Goal: Complete application form: Complete application form

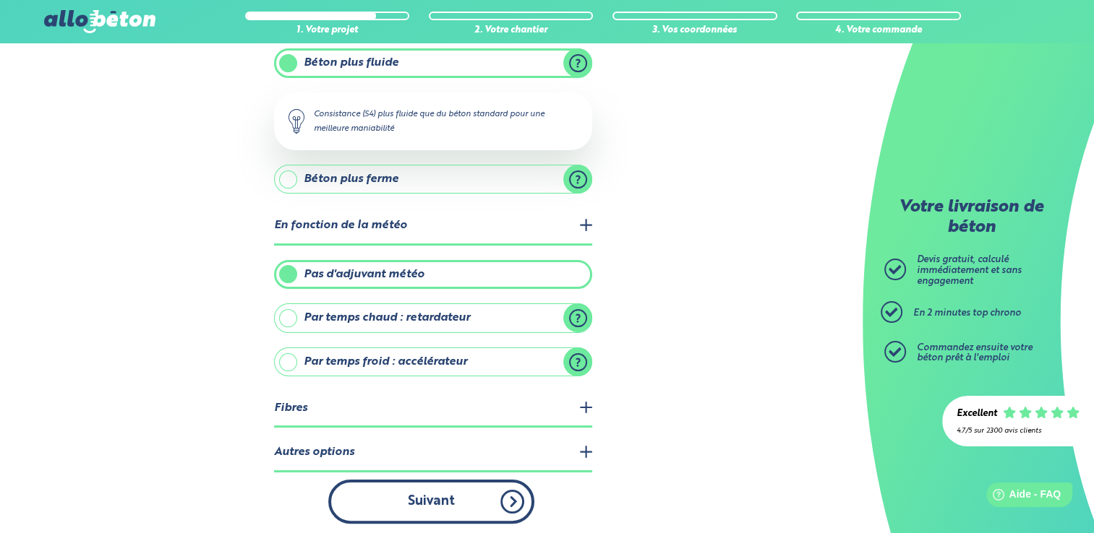
click at [363, 499] on button "Suivant" at bounding box center [431, 502] width 206 height 44
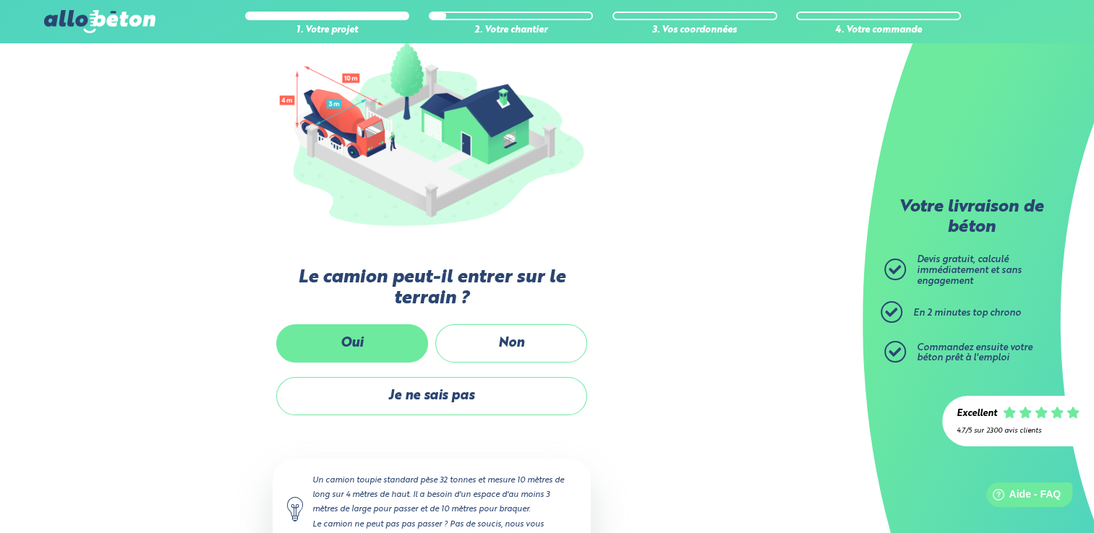
click at [331, 335] on label "Oui" at bounding box center [352, 344] width 152 height 38
click at [0, 0] on input "Oui" at bounding box center [0, 0] width 0 height 0
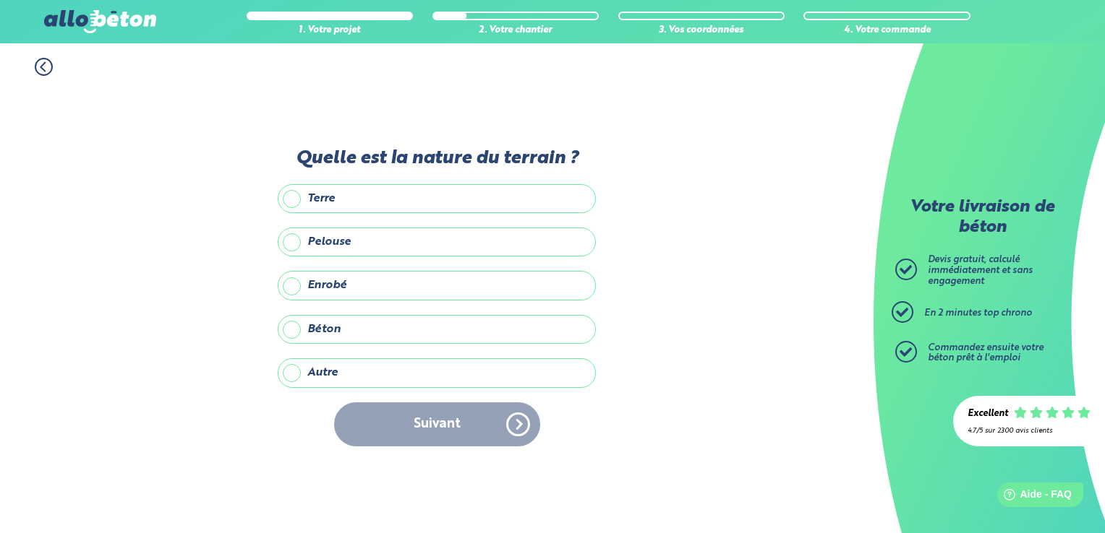
click at [295, 372] on label "Autre" at bounding box center [437, 373] width 318 height 29
click at [0, 0] on input "Autre" at bounding box center [0, 0] width 0 height 0
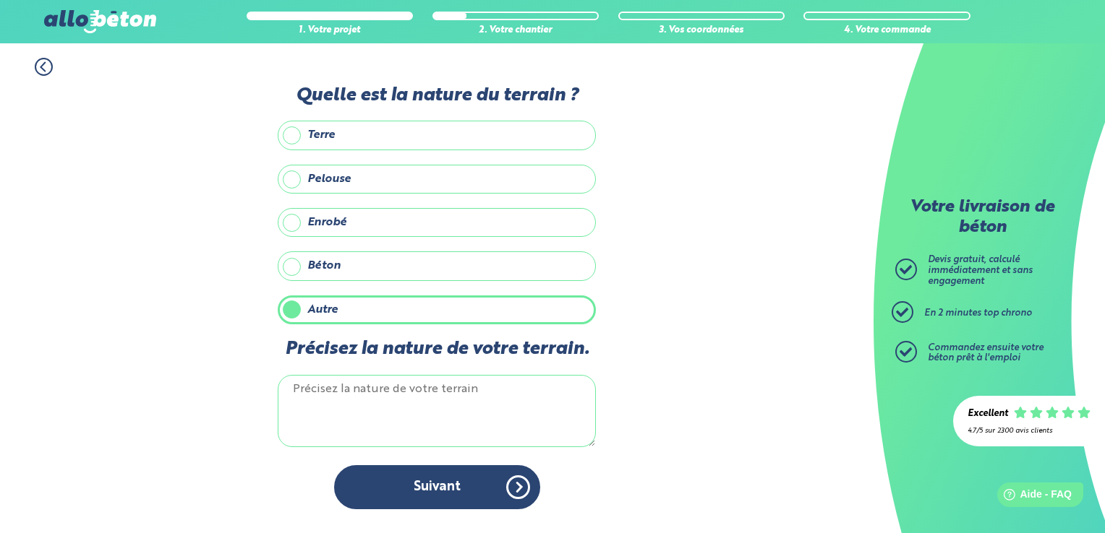
click at [356, 398] on textarea "Précisez la nature de votre terrain." at bounding box center [437, 411] width 318 height 72
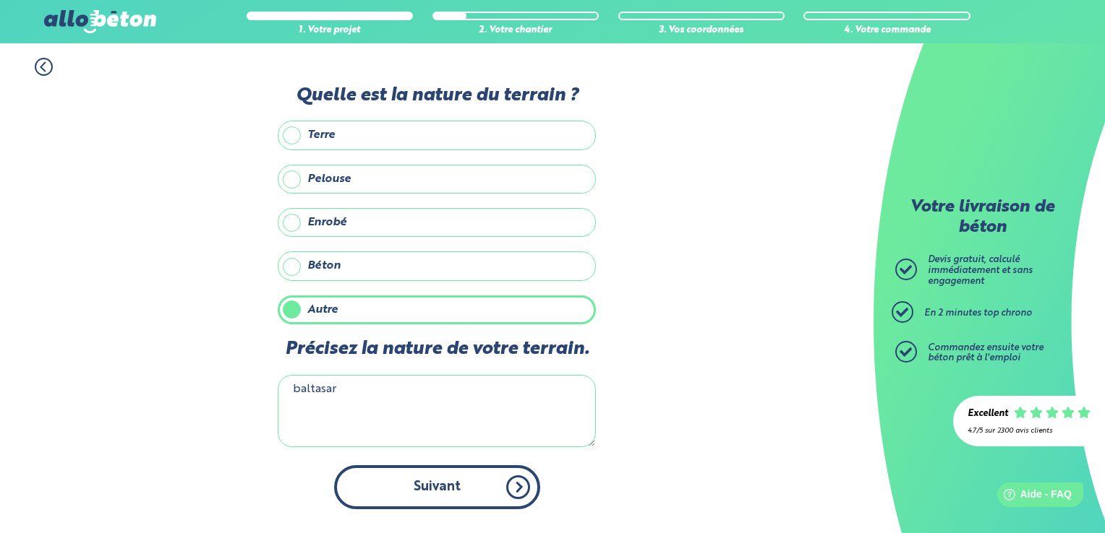
type textarea "baltasar"
click at [447, 497] on button "Suivant" at bounding box center [437, 488] width 206 height 44
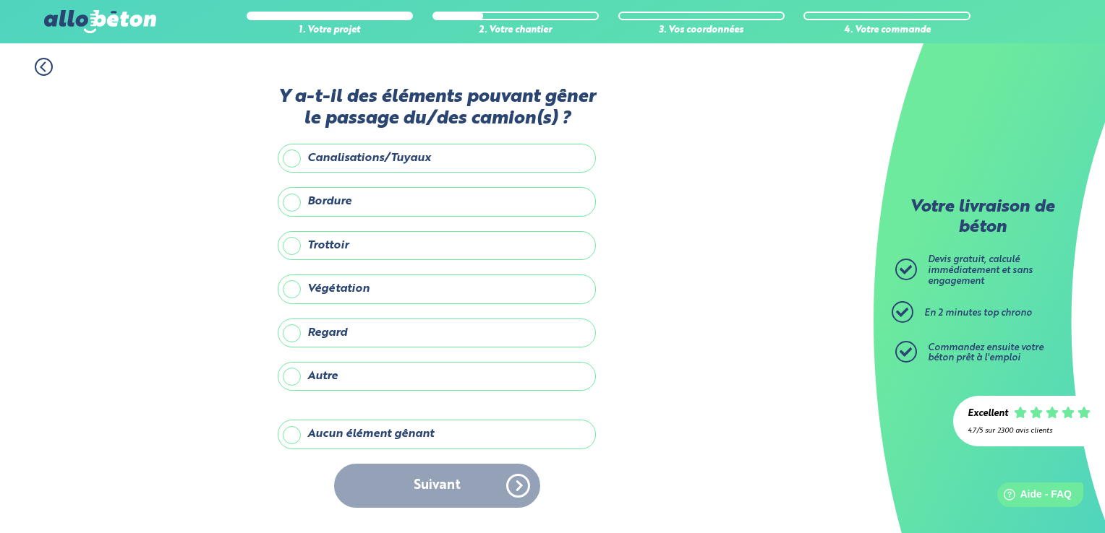
click at [292, 438] on label "Aucun élément gênant" at bounding box center [437, 434] width 318 height 29
click at [0, 0] on input "Aucun élément gênant" at bounding box center [0, 0] width 0 height 0
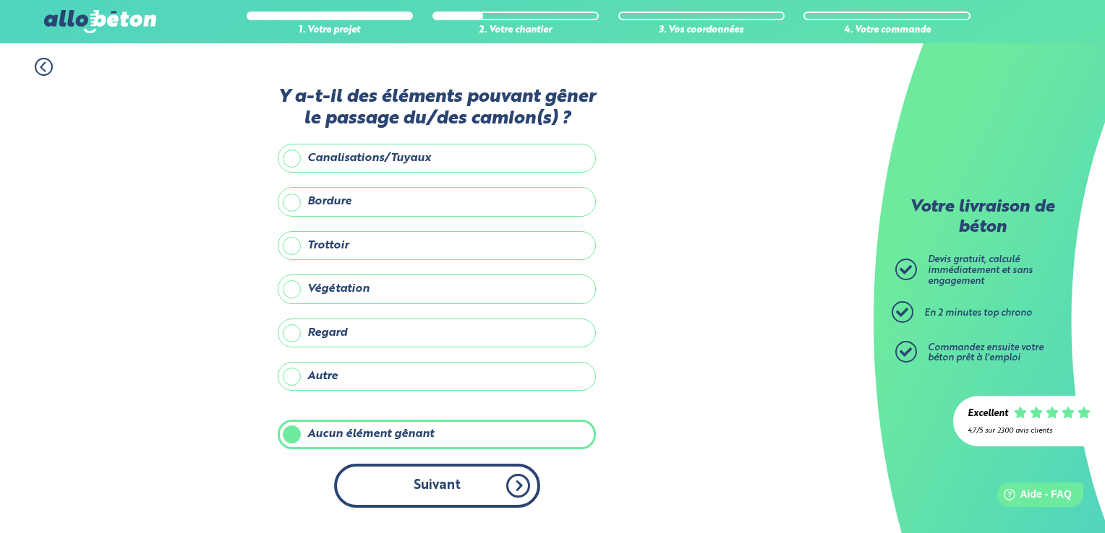
click at [419, 484] on button "Suivant" at bounding box center [437, 486] width 206 height 44
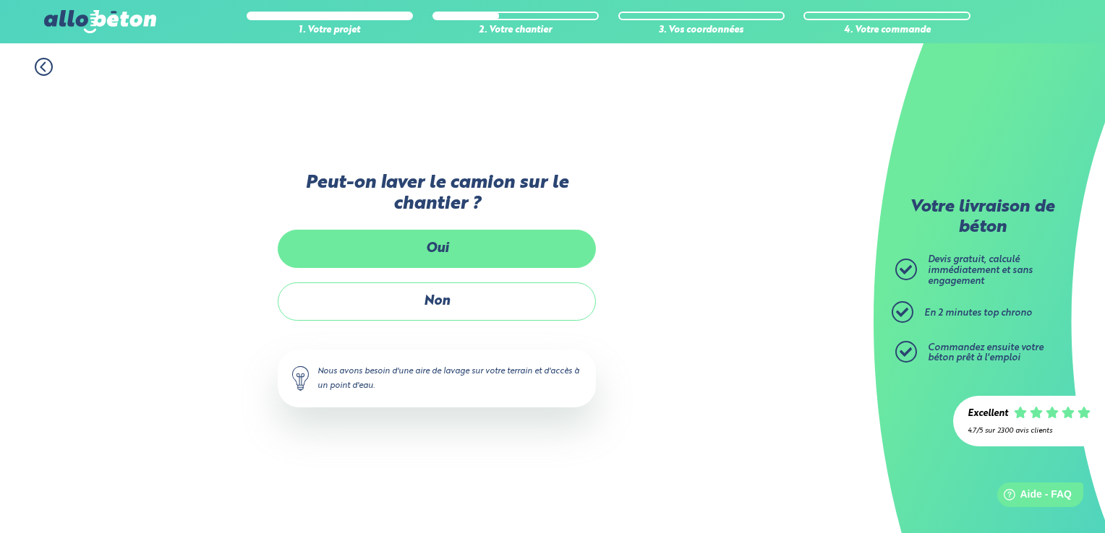
click at [393, 253] on label "Oui" at bounding box center [437, 249] width 318 height 38
click at [0, 0] on input "Oui" at bounding box center [0, 0] width 0 height 0
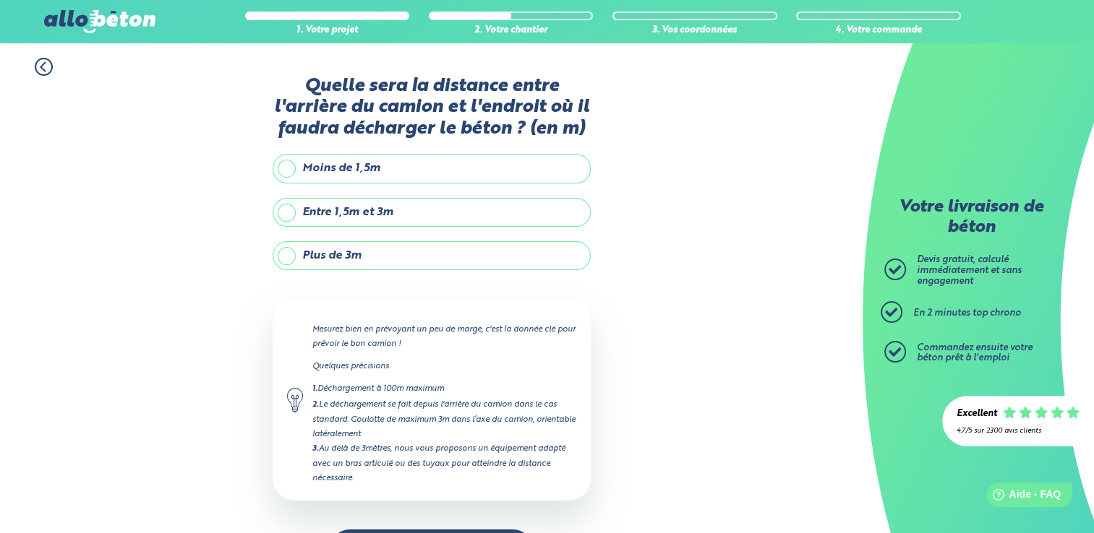
click at [288, 172] on label "Moins de 1,5m" at bounding box center [432, 168] width 318 height 29
click at [0, 0] on input "Moins de 1,5m" at bounding box center [0, 0] width 0 height 0
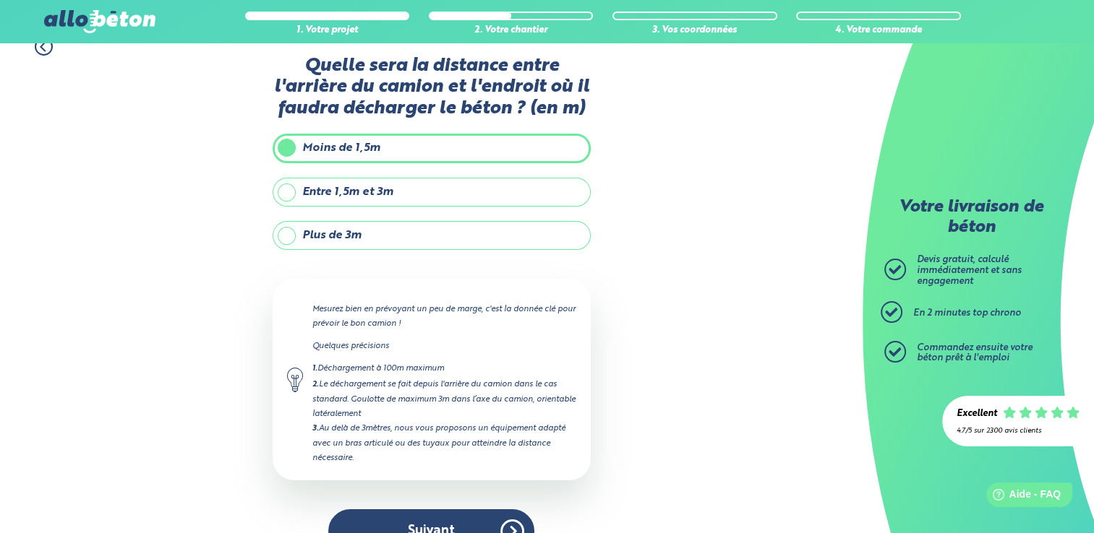
scroll to position [51, 0]
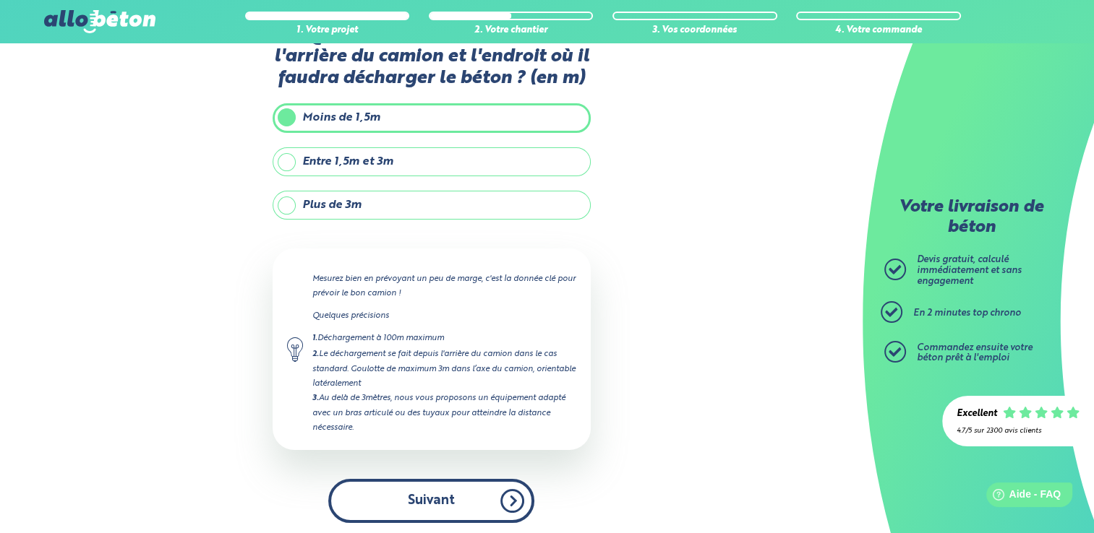
click at [451, 504] on button "Suivant" at bounding box center [431, 501] width 206 height 44
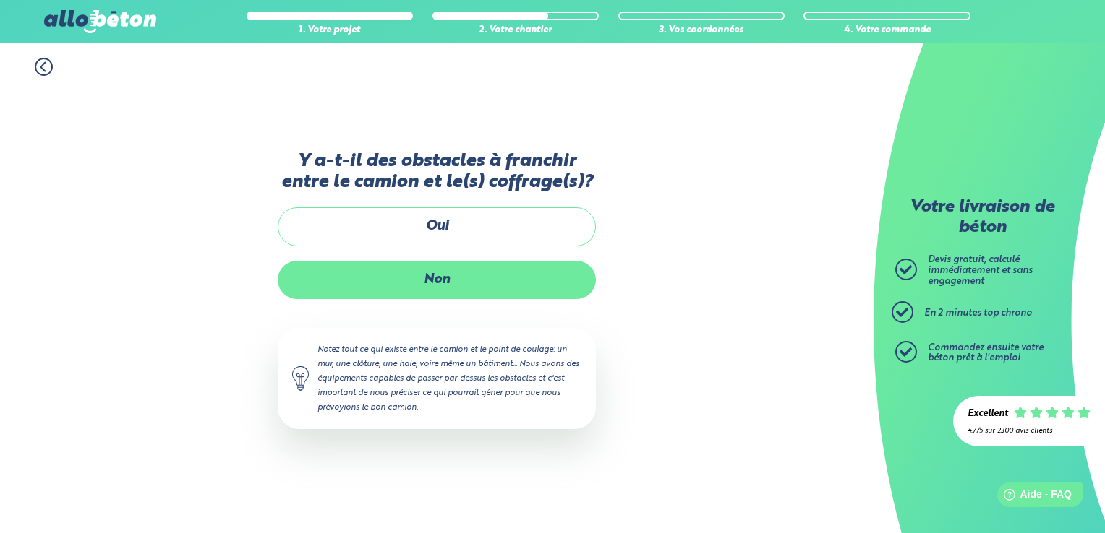
click at [379, 275] on label "Non" at bounding box center [437, 280] width 318 height 38
click at [0, 0] on input "Non" at bounding box center [0, 0] width 0 height 0
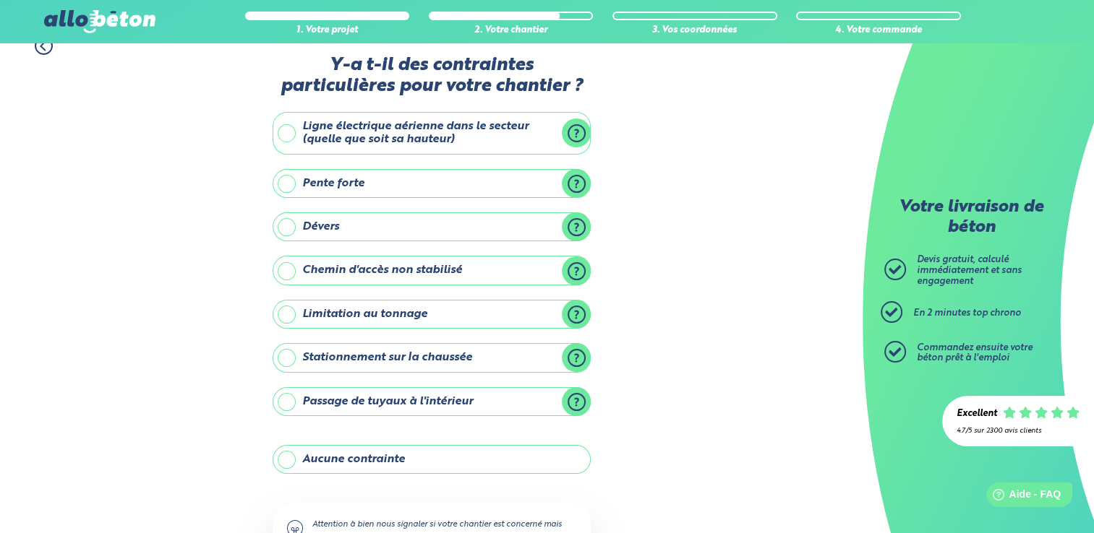
scroll to position [23, 0]
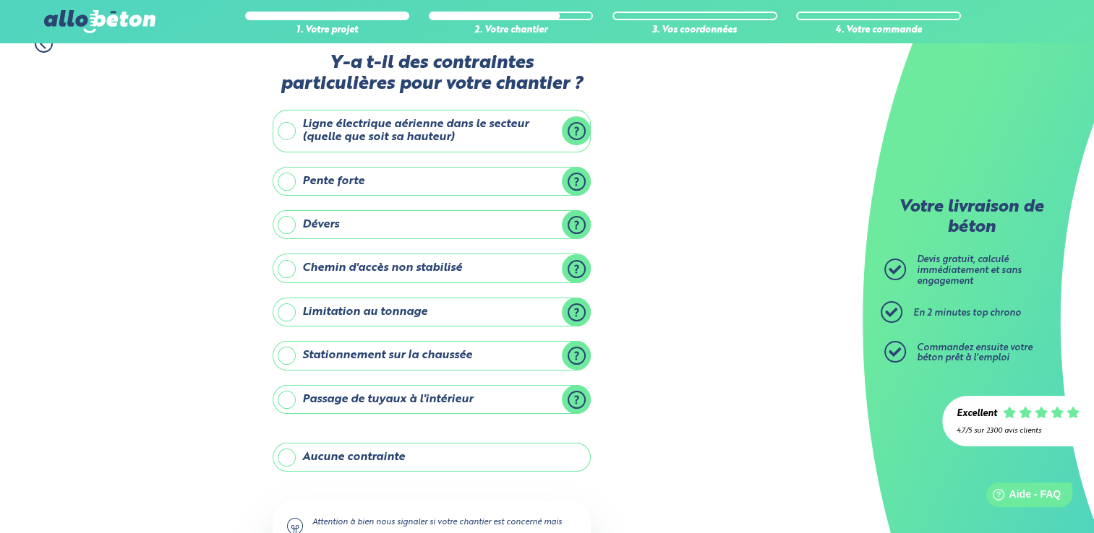
click at [283, 129] on label "Ligne électrique aérienne dans le secteur (quelle que soit sa hauteur)" at bounding box center [432, 131] width 318 height 43
click at [0, 0] on input "Ligne électrique aérienne dans le secteur (quelle que soit sa hauteur)" at bounding box center [0, 0] width 0 height 0
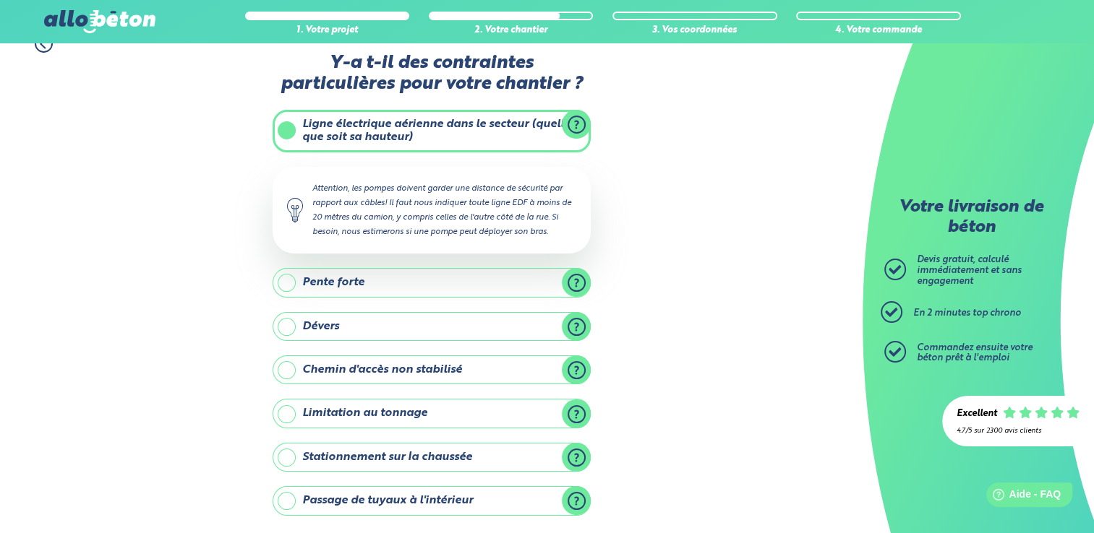
click at [287, 282] on label "Pente forte" at bounding box center [432, 282] width 318 height 29
click at [0, 0] on input "Pente forte" at bounding box center [0, 0] width 0 height 0
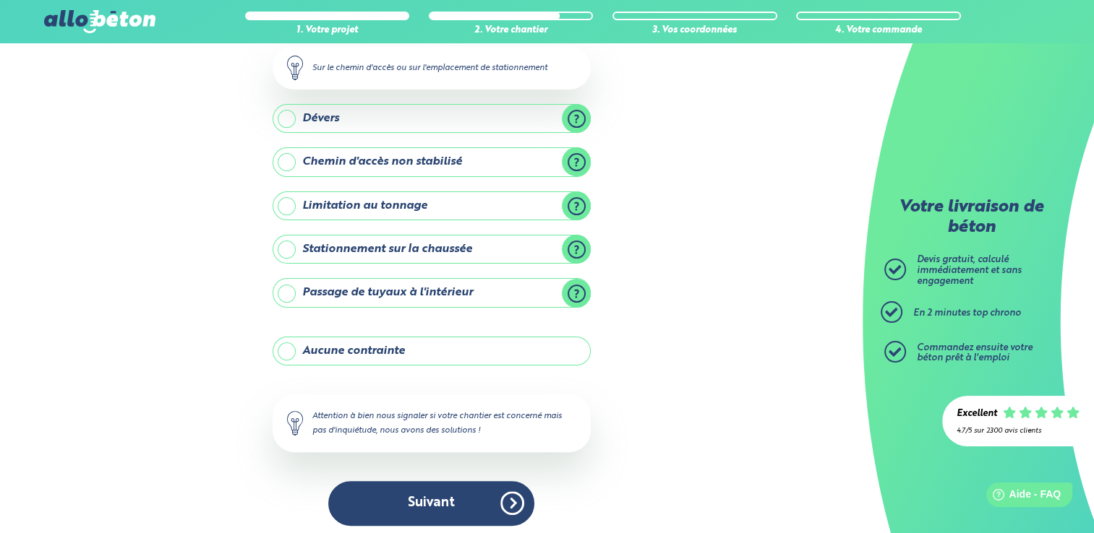
scroll to position [292, 0]
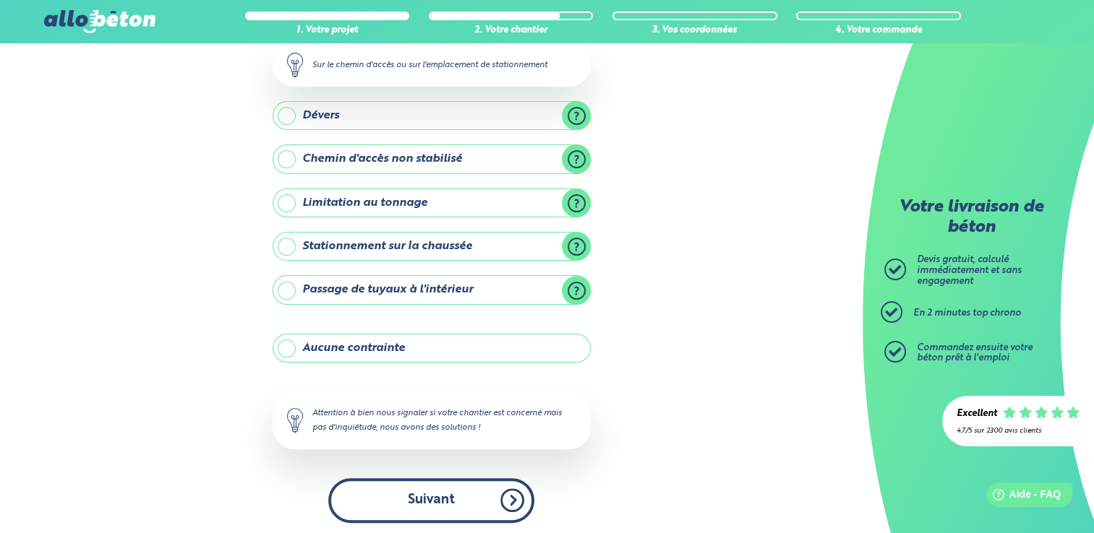
click at [437, 503] on button "Suivant" at bounding box center [431, 501] width 206 height 44
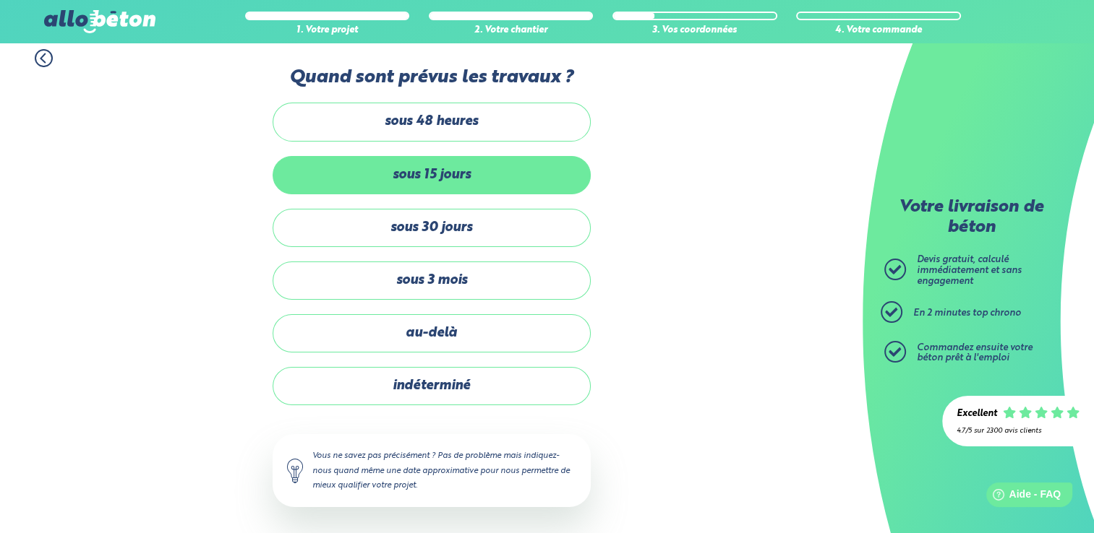
click at [497, 184] on label "sous 15 jours" at bounding box center [432, 175] width 318 height 38
click at [0, 0] on input "sous 15 jours" at bounding box center [0, 0] width 0 height 0
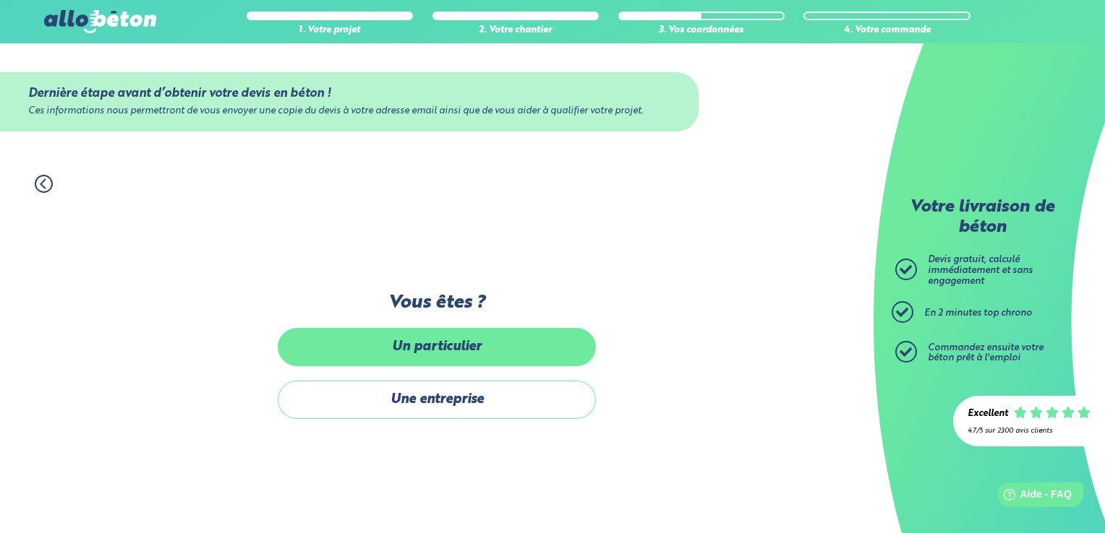
click at [419, 346] on label "Un particulier" at bounding box center [437, 347] width 318 height 38
click at [0, 0] on input "Un particulier" at bounding box center [0, 0] width 0 height 0
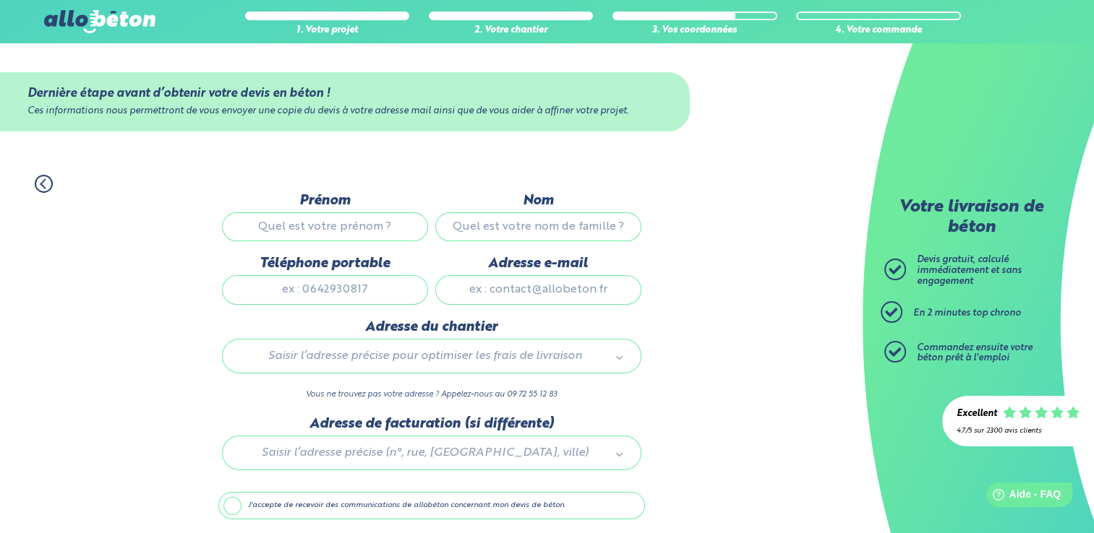
click at [330, 228] on input "Prénom" at bounding box center [325, 227] width 206 height 29
type input "[PERSON_NAME]"
type input "leuvrey"
type input "0650591545"
type input "[EMAIL_ADDRESS][DOMAIN_NAME]"
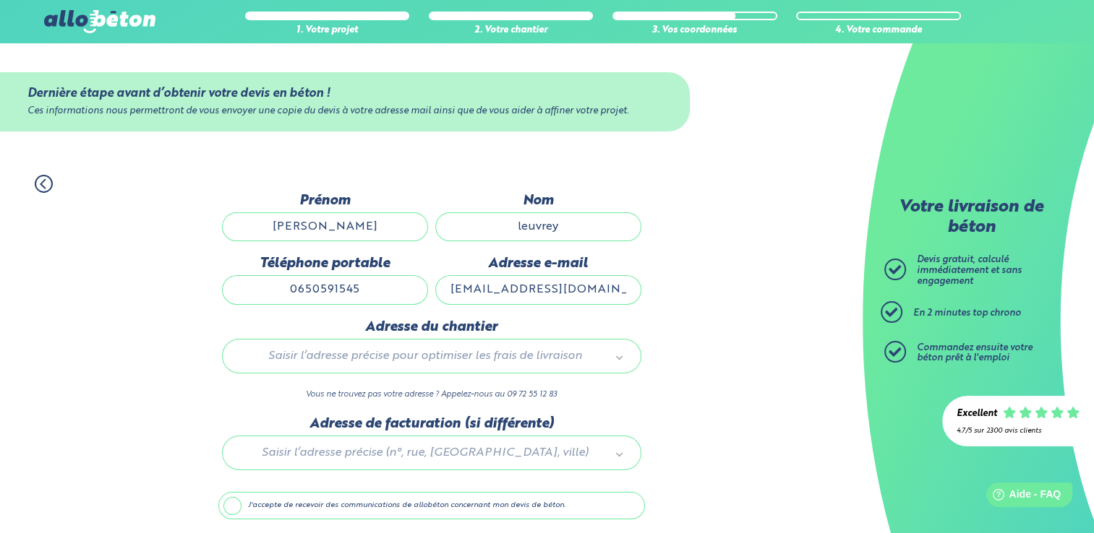
type input "[STREET_ADDRESS]"
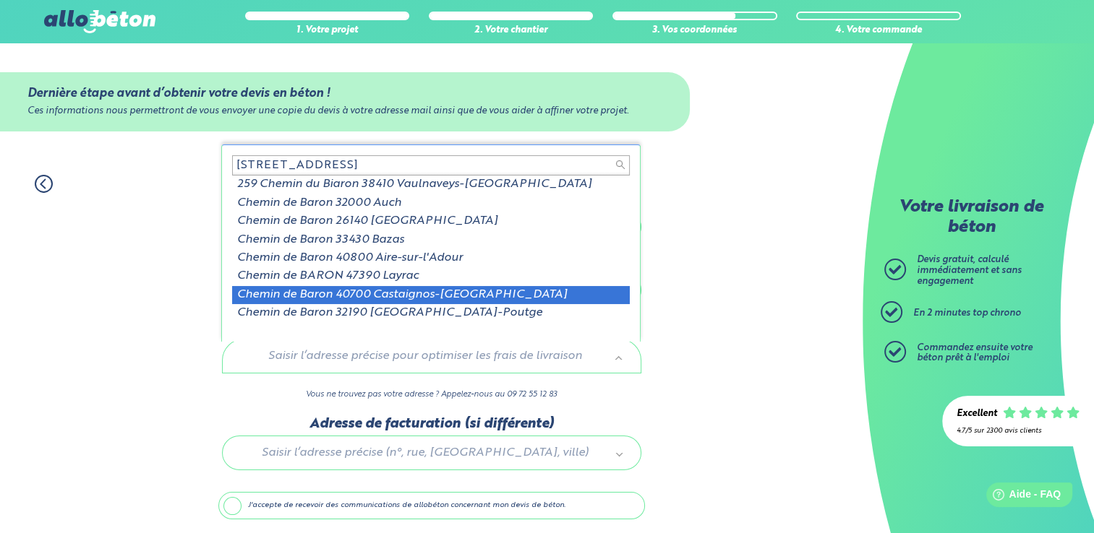
scroll to position [2, 0]
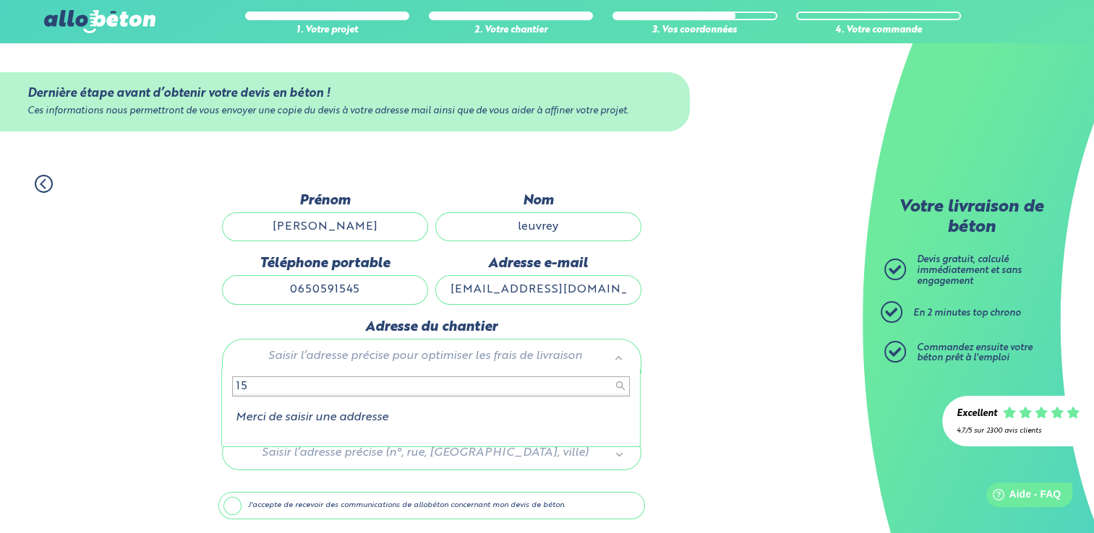
type input "1"
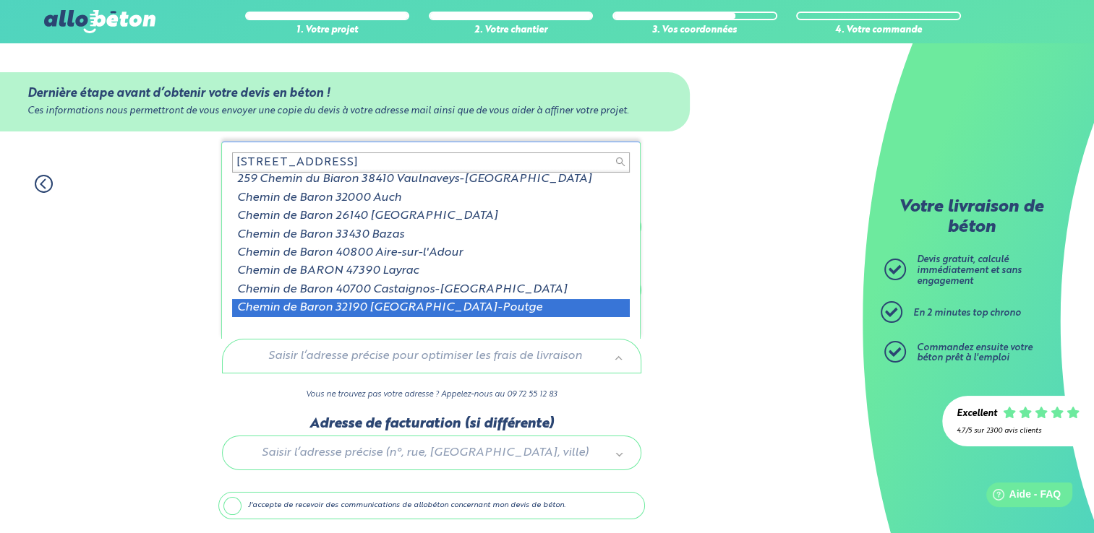
scroll to position [0, 0]
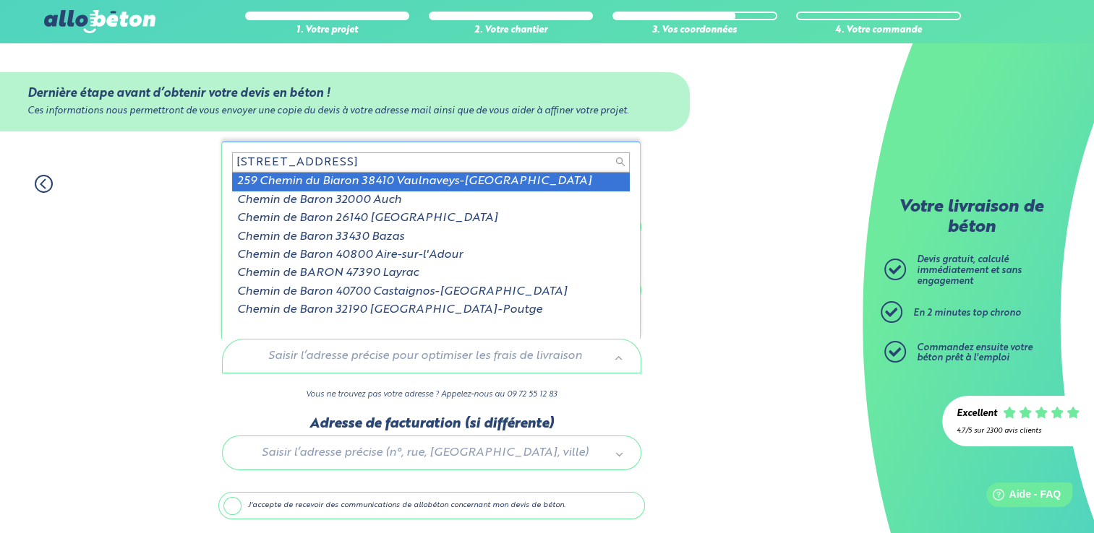
type input "[STREET_ADDRESS]"
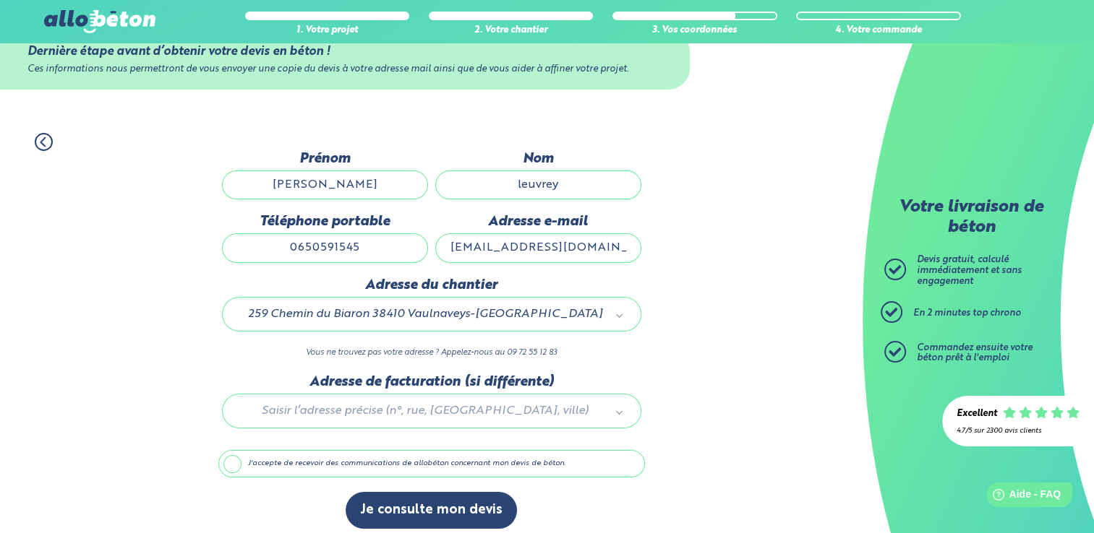
scroll to position [50, 0]
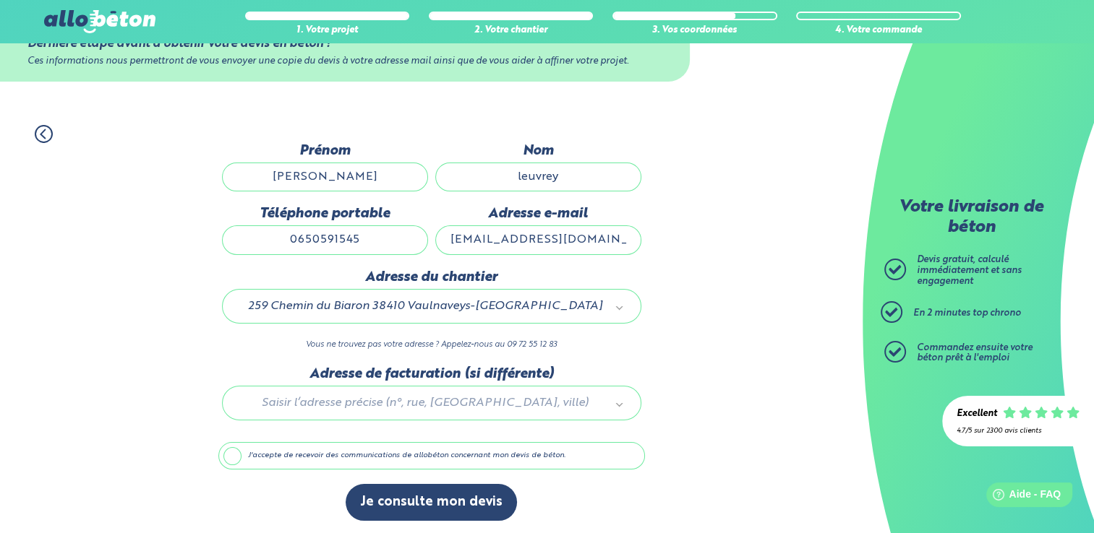
click at [232, 455] on label "J'accepte de recevoir des communications de allobéton concernant mon devis de b…" at bounding box center [431, 455] width 427 height 27
click at [0, 0] on input "J'accepte de recevoir des communications de allobéton concernant mon devis de b…" at bounding box center [0, 0] width 0 height 0
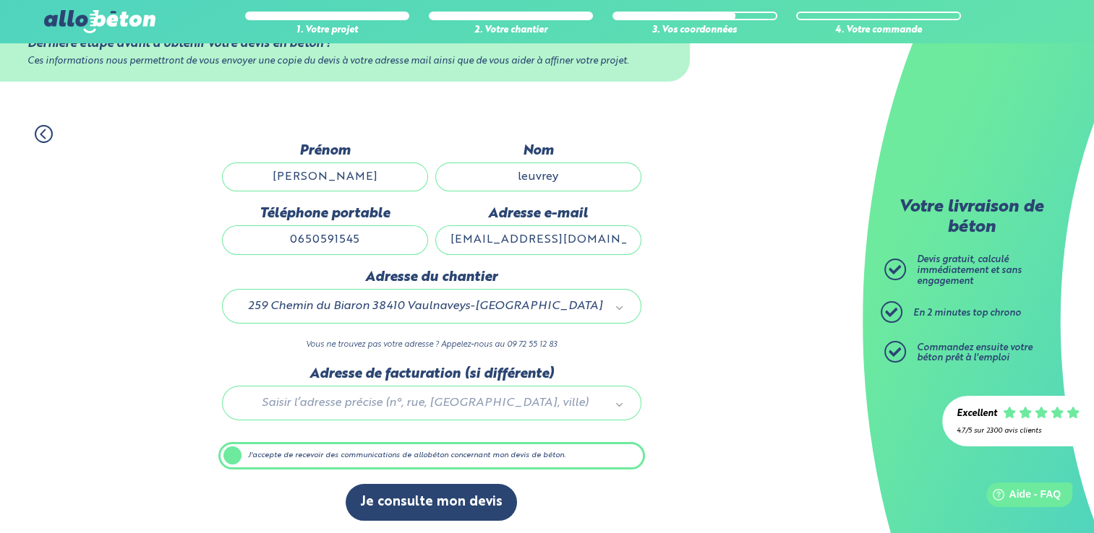
scroll to position [49, 0]
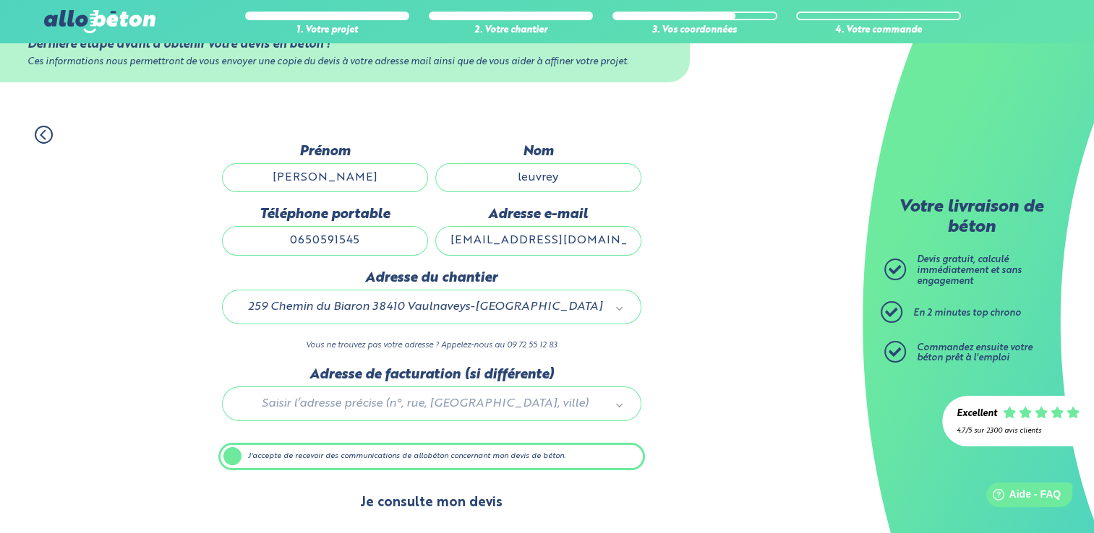
click at [409, 502] on button "Je consulte mon devis" at bounding box center [431, 503] width 171 height 37
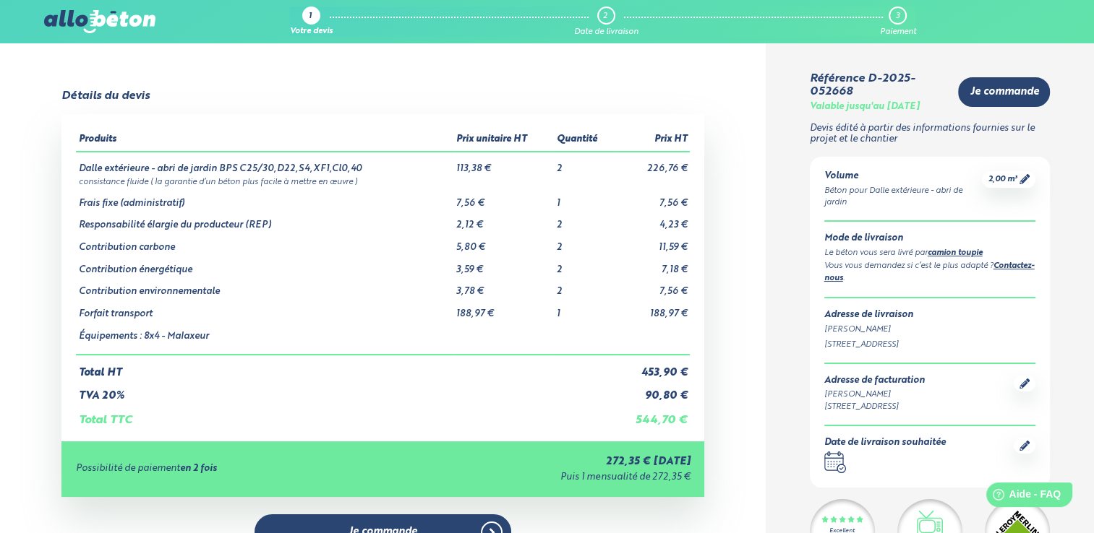
scroll to position [46, 0]
